Goal: Task Accomplishment & Management: Complete application form

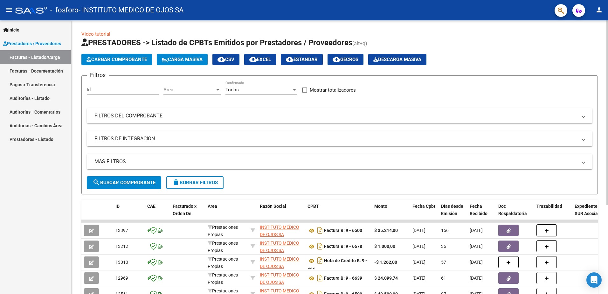
click at [124, 59] on span "Cargar Comprobante" at bounding box center [116, 60] width 60 height 6
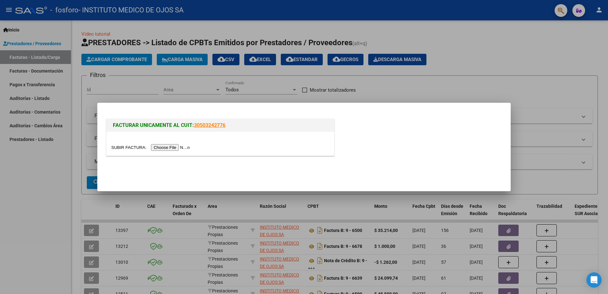
click at [168, 148] on input "file" at bounding box center [151, 147] width 80 height 7
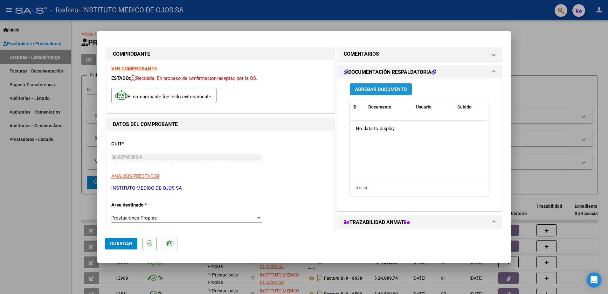
click at [364, 92] on span "Agregar Documento" at bounding box center [381, 89] width 52 height 6
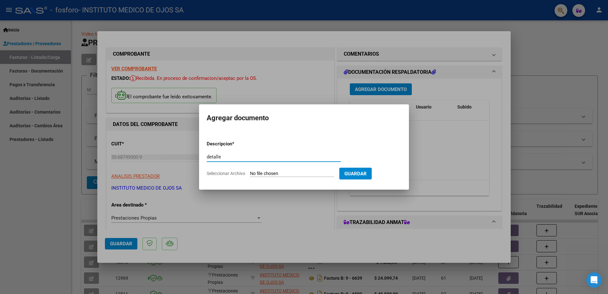
type input "detalle"
click at [290, 171] on input "Seleccionar Archivo" at bounding box center [292, 174] width 84 height 6
type input "C:\fakepath\OSPIF FACT 6730 DETALLE_10-09-2025-054636.pdf"
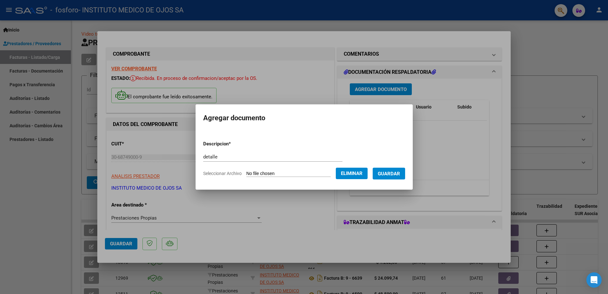
click at [385, 175] on span "Guardar" at bounding box center [389, 174] width 22 height 6
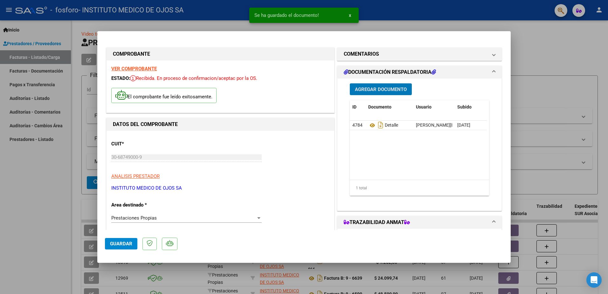
click at [370, 90] on span "Agregar Documento" at bounding box center [381, 89] width 52 height 6
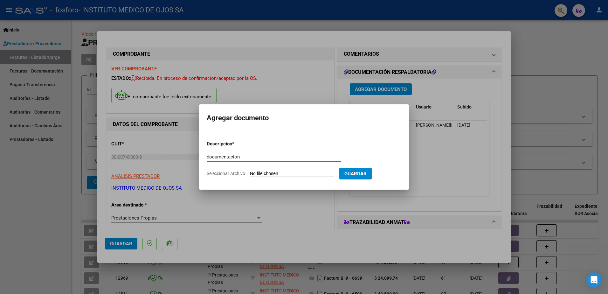
type input "documentacion"
click at [263, 171] on input "Seleccionar Archivo" at bounding box center [292, 174] width 84 height 6
type input "C:\fakepath\OSPIF FACT 6730 DOCUMENTACION_10-09-2025-054659.pdf"
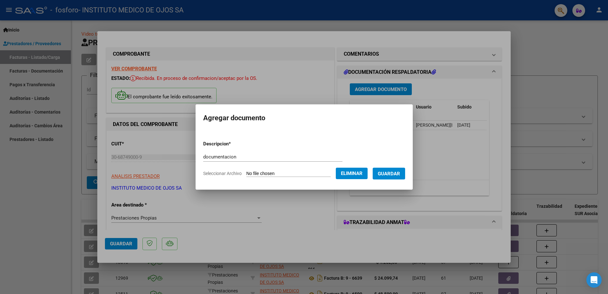
click at [390, 175] on span "Guardar" at bounding box center [389, 174] width 22 height 6
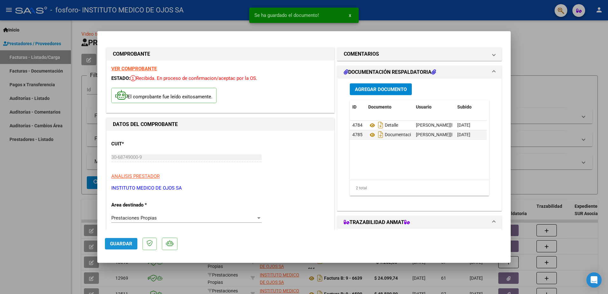
click at [126, 239] on button "Guardar" at bounding box center [121, 243] width 32 height 11
click at [556, 165] on div at bounding box center [304, 147] width 608 height 294
type input "$ 0,00"
